Goal: Transaction & Acquisition: Subscribe to service/newsletter

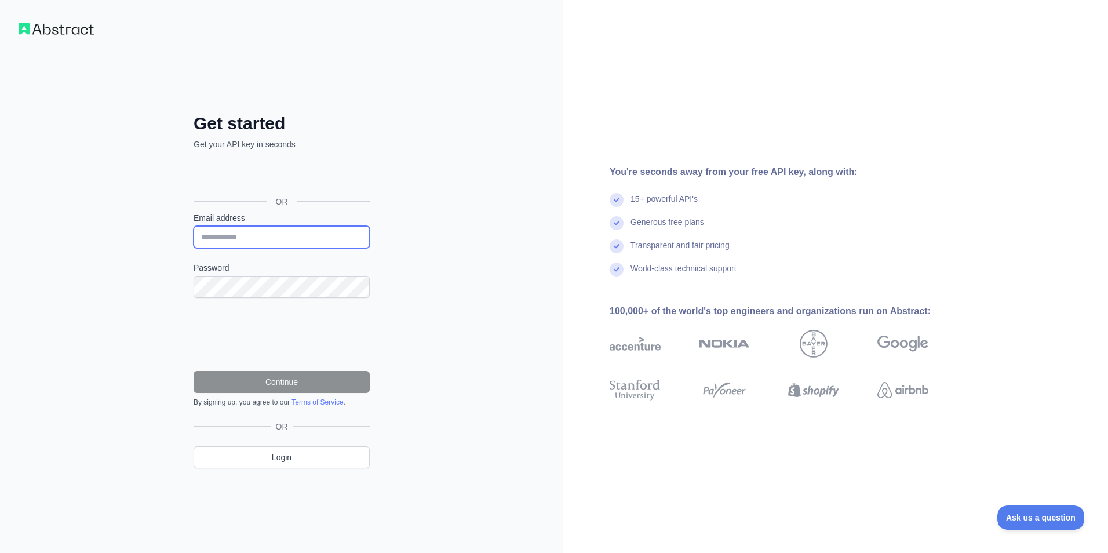
click at [269, 242] on input "Email address" at bounding box center [281, 237] width 176 height 22
type input "**********"
click at [306, 239] on input "**********" at bounding box center [281, 237] width 176 height 22
click at [333, 239] on input "**********" at bounding box center [281, 237] width 176 height 22
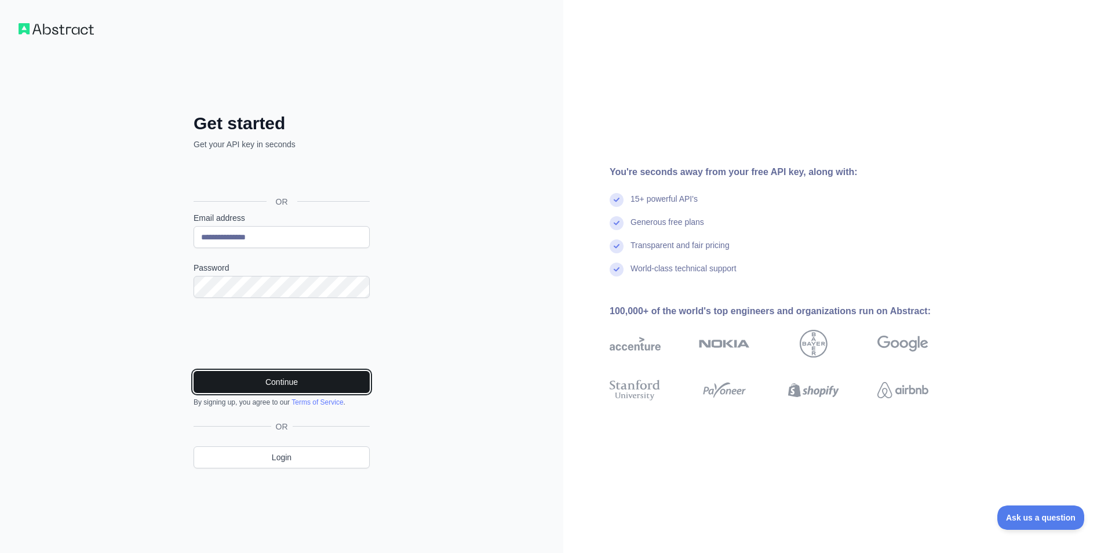
click at [308, 385] on button "Continue" at bounding box center [281, 382] width 176 height 22
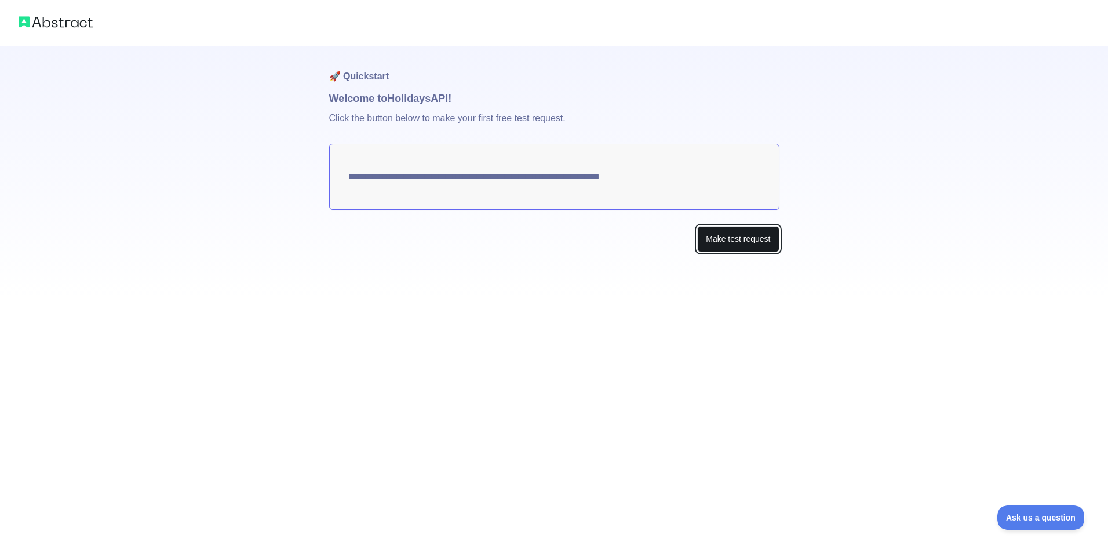
click at [747, 236] on button "Make test request" at bounding box center [738, 239] width 82 height 26
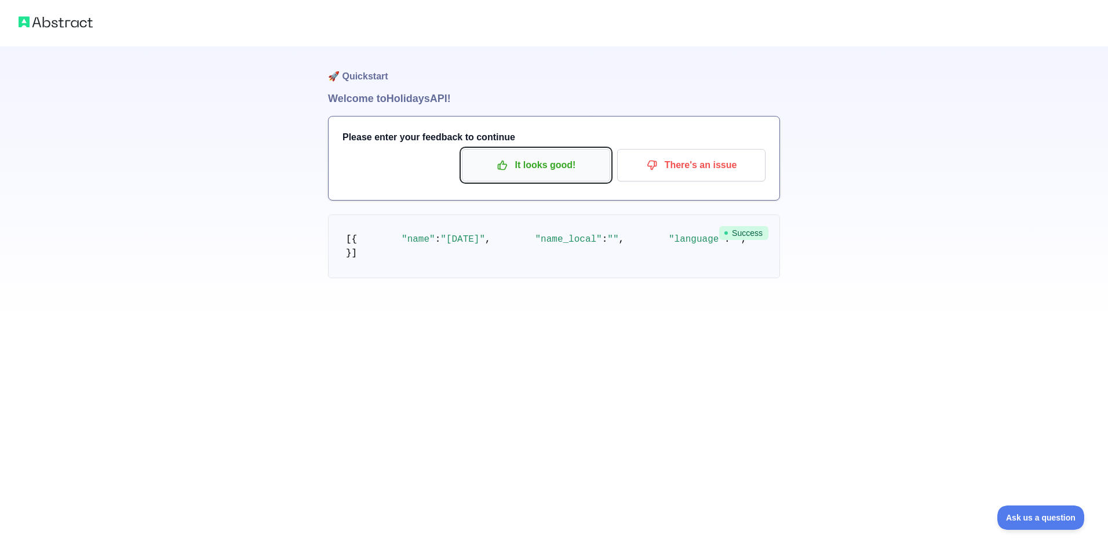
click at [531, 167] on p "It looks good!" at bounding box center [535, 165] width 131 height 20
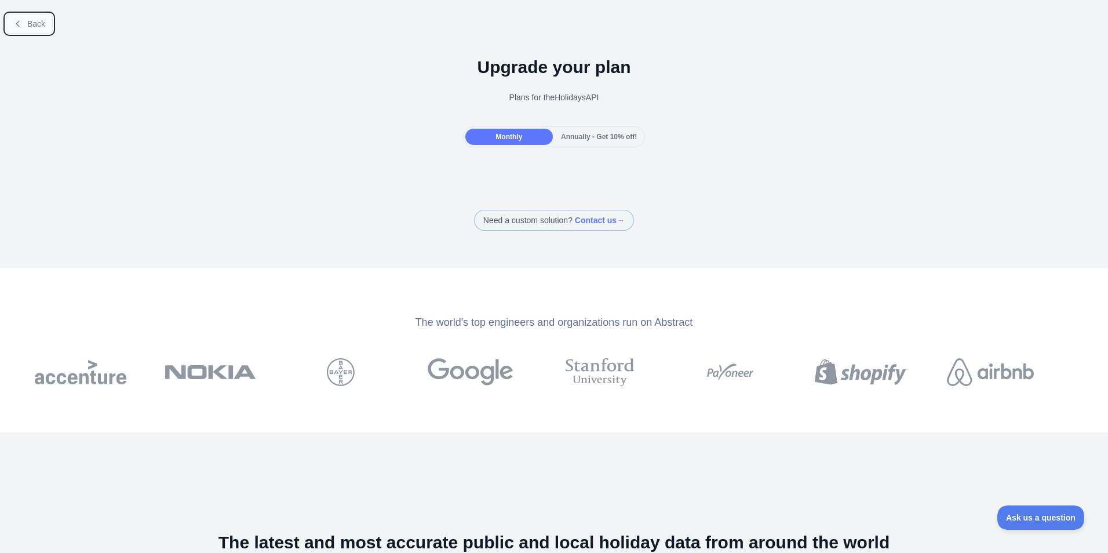
click at [27, 17] on button "Back" at bounding box center [29, 24] width 47 height 20
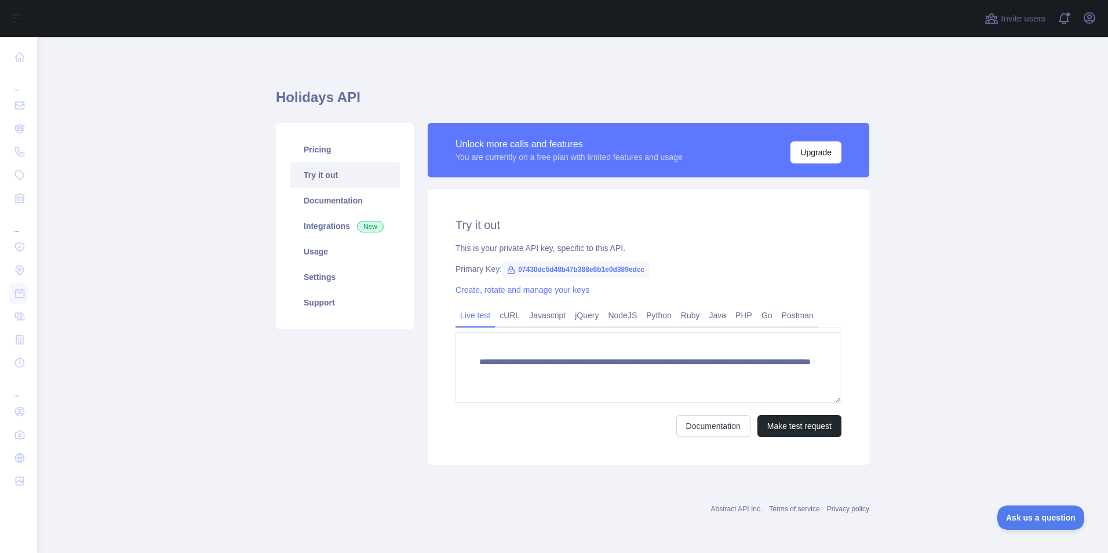
click at [565, 268] on span "07430dc5d48b47b388e8b1e0d389edcc" at bounding box center [575, 269] width 147 height 17
click at [556, 266] on span "07430dc5d48b47b388e8b1e0d389edcc" at bounding box center [575, 269] width 147 height 17
click at [554, 265] on span "07430dc5d48b47b388e8b1e0d389edcc" at bounding box center [575, 269] width 147 height 17
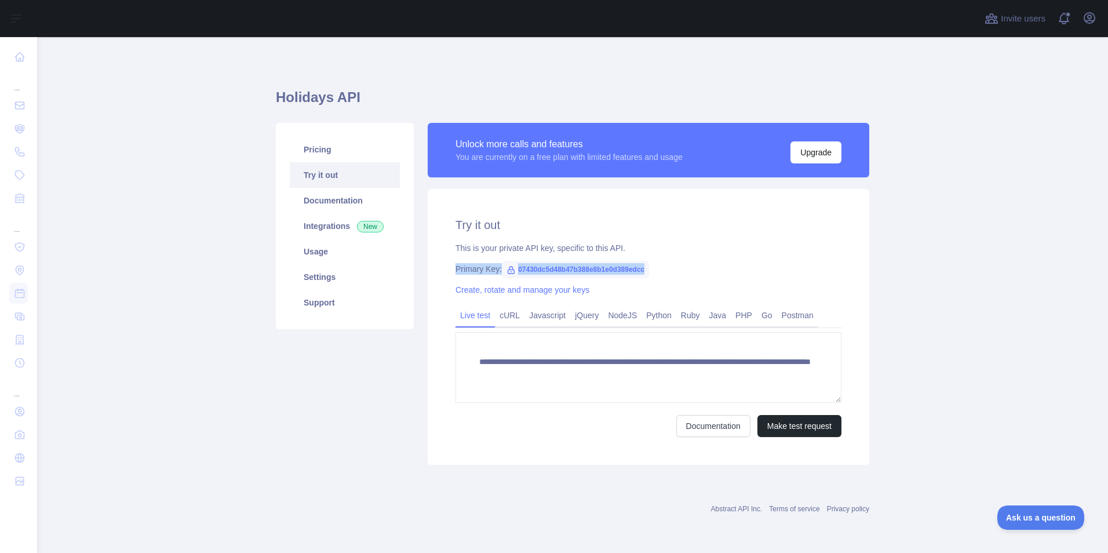
click at [554, 264] on span "07430dc5d48b47b388e8b1e0d389edcc" at bounding box center [575, 269] width 147 height 17
click at [547, 264] on span "07430dc5d48b47b388e8b1e0d389edcc" at bounding box center [575, 269] width 147 height 17
click at [539, 267] on span "07430dc5d48b47b388e8b1e0d389edcc" at bounding box center [575, 269] width 147 height 17
copy span "07430dc5d48b47b388e8b1e0d389edcc"
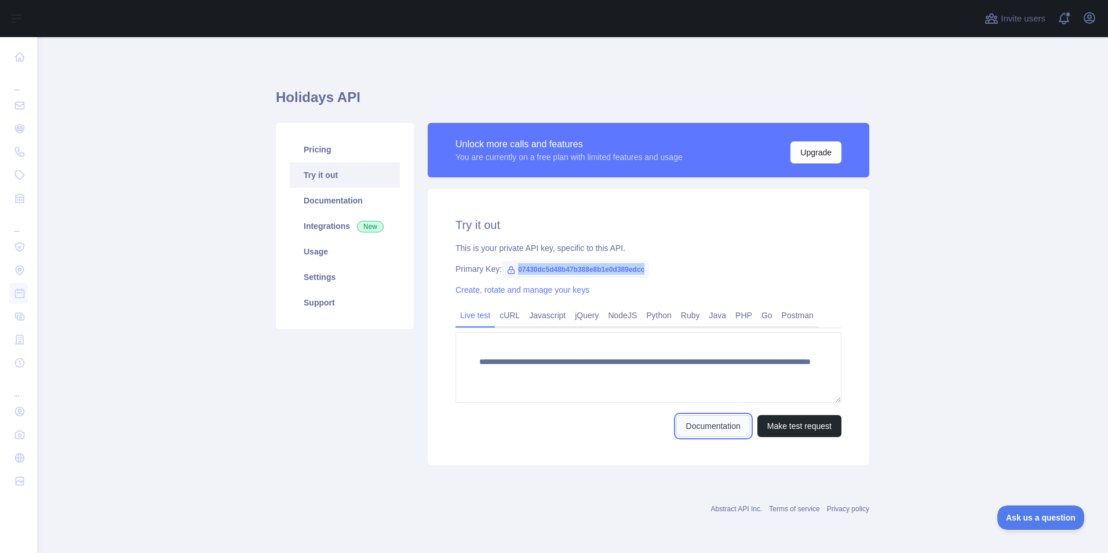
click at [718, 433] on link "Documentation" at bounding box center [713, 426] width 74 height 22
